Goal: Find specific page/section: Find specific page/section

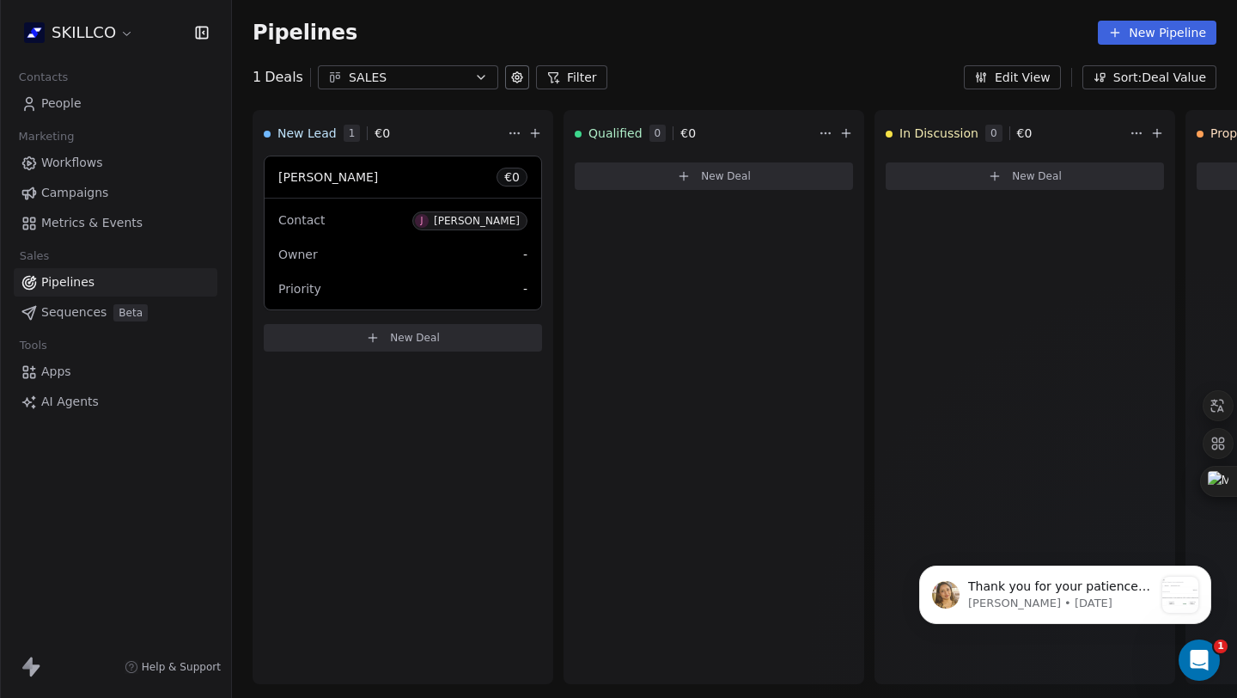
click at [67, 101] on span "People" at bounding box center [61, 104] width 40 height 18
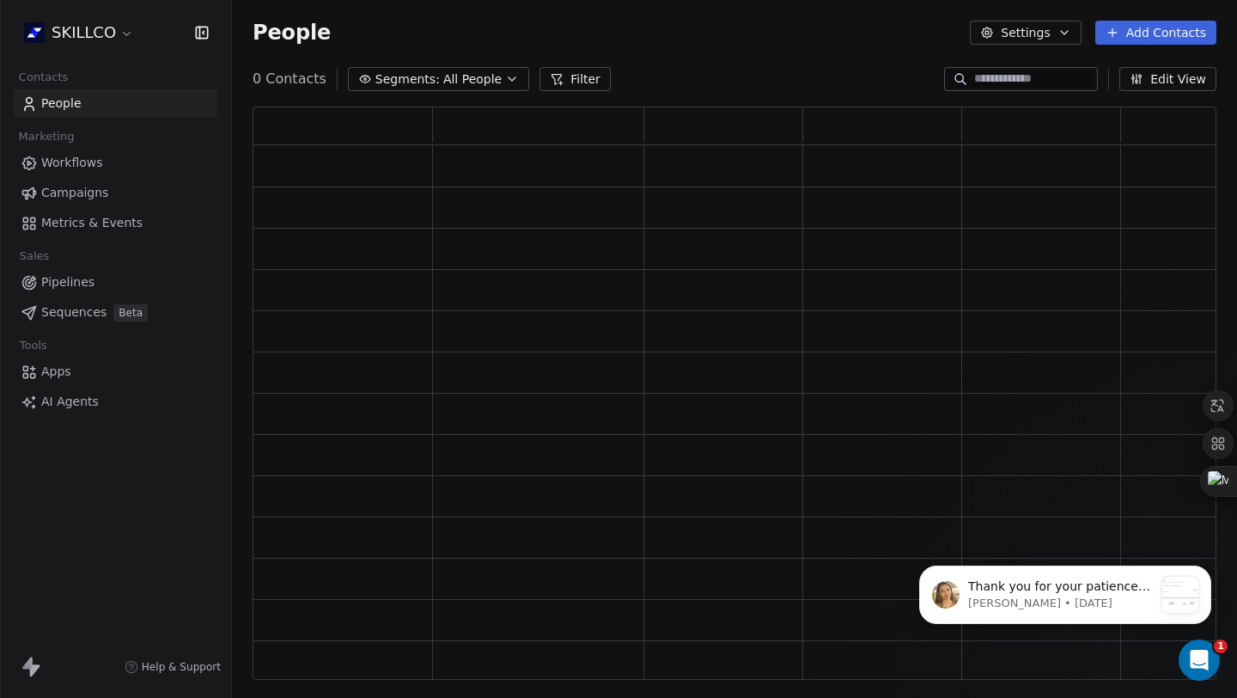
scroll to position [559, 951]
click at [981, 80] on input at bounding box center [1034, 78] width 120 height 17
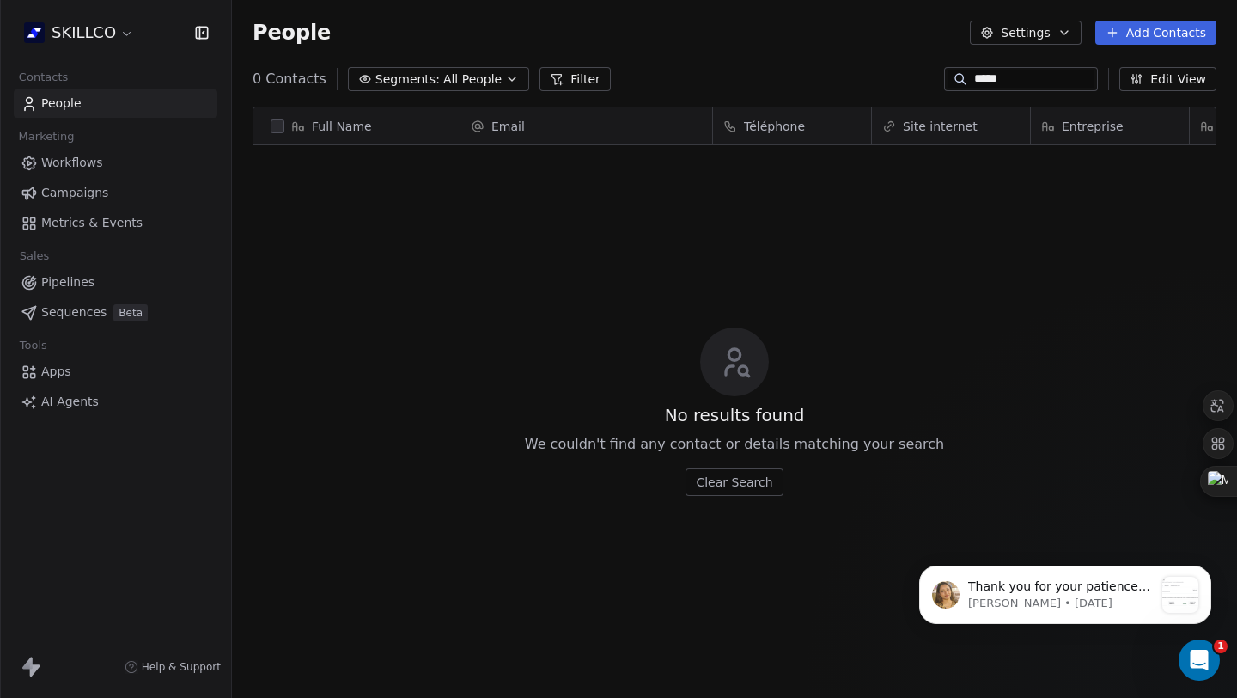
scroll to position [601, 992]
type input "*****"
click at [736, 493] on button "Clear Search" at bounding box center [734, 481] width 97 height 27
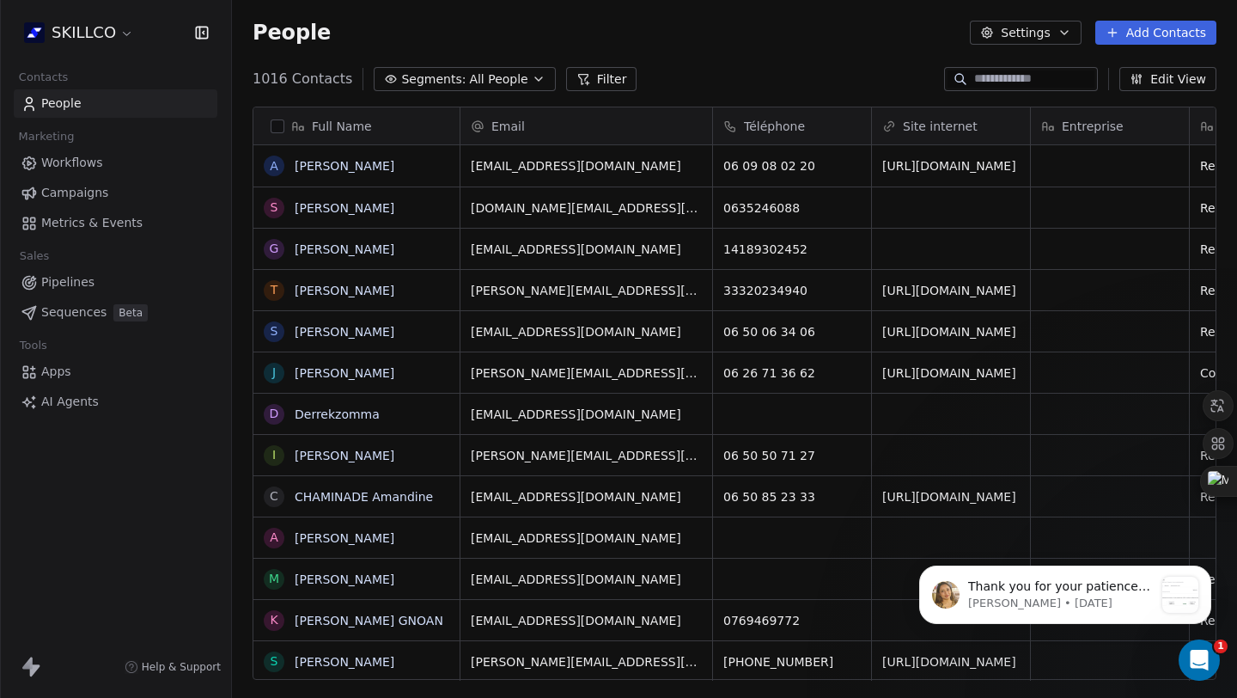
click at [1042, 76] on input at bounding box center [1034, 78] width 120 height 17
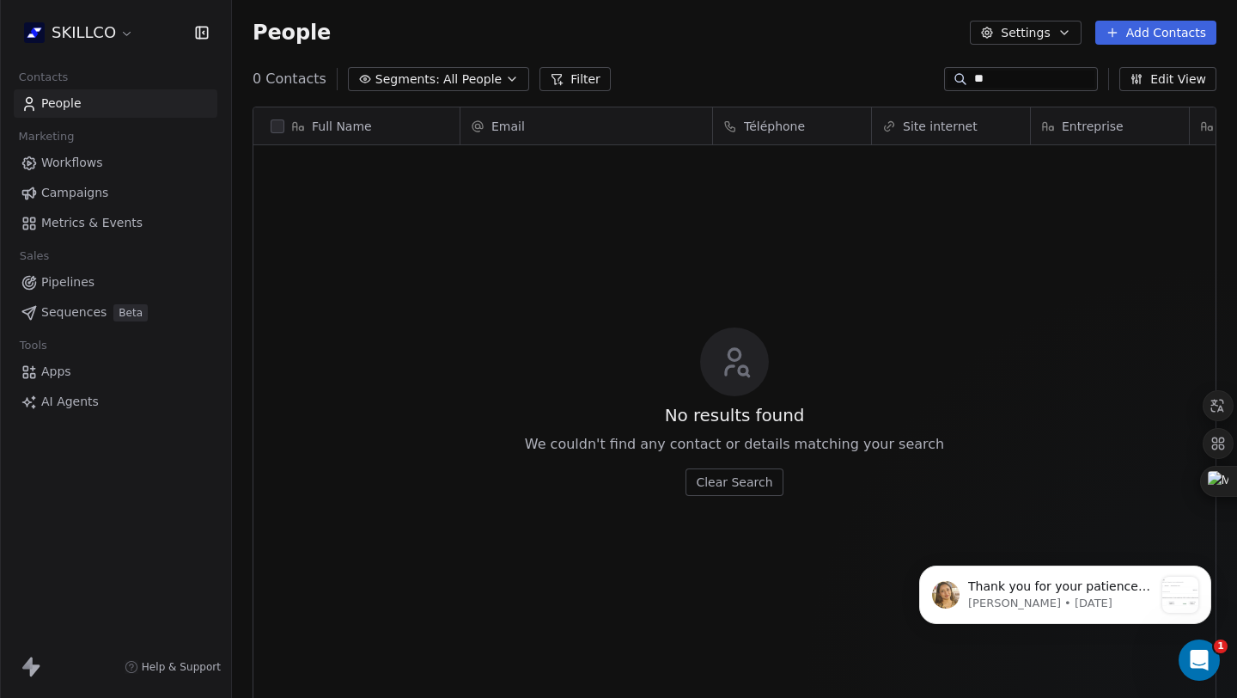
type input "*"
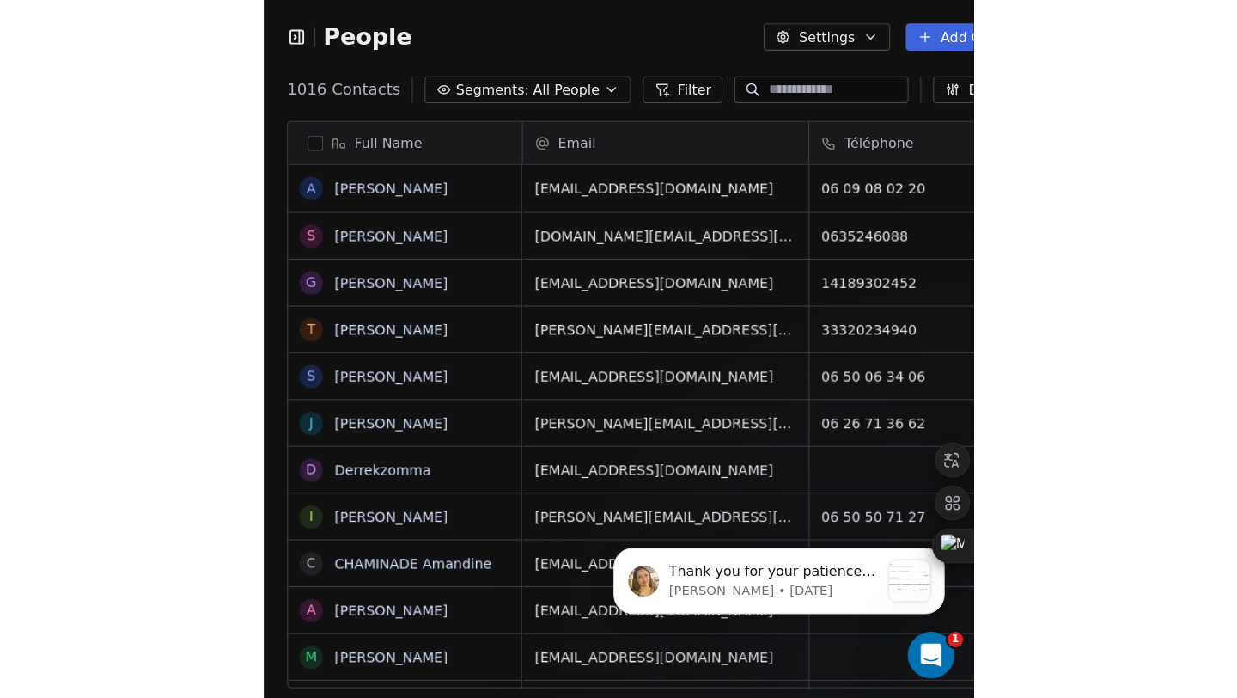
scroll to position [14, 14]
